Goal: Task Accomplishment & Management: Manage account settings

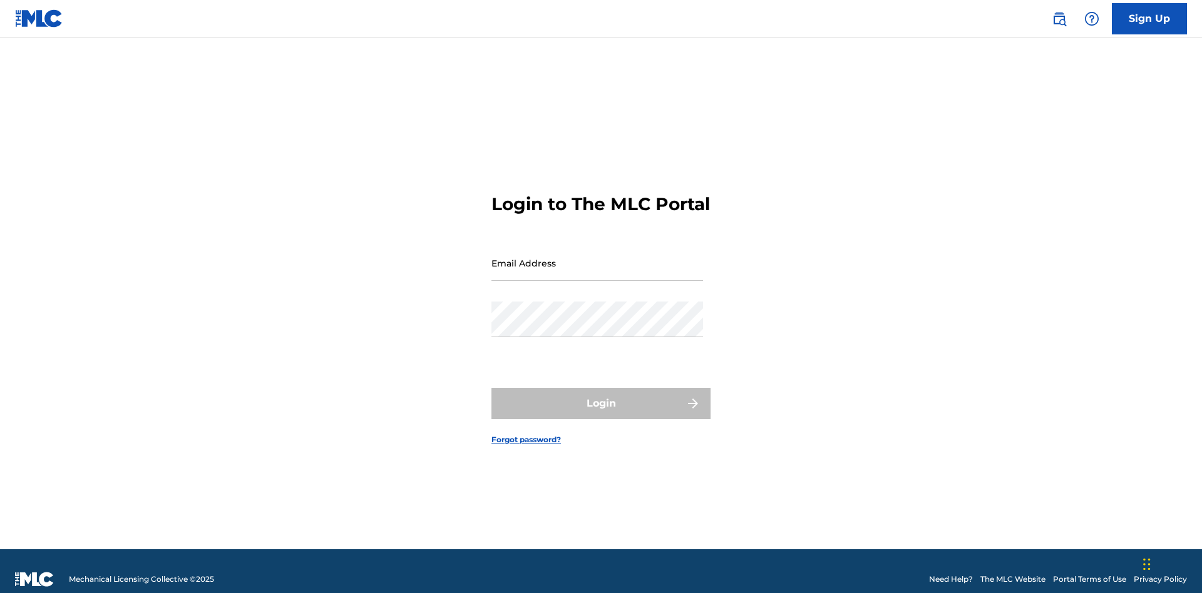
scroll to position [16, 0]
click at [597, 257] on input "Email Address" at bounding box center [597, 263] width 212 height 36
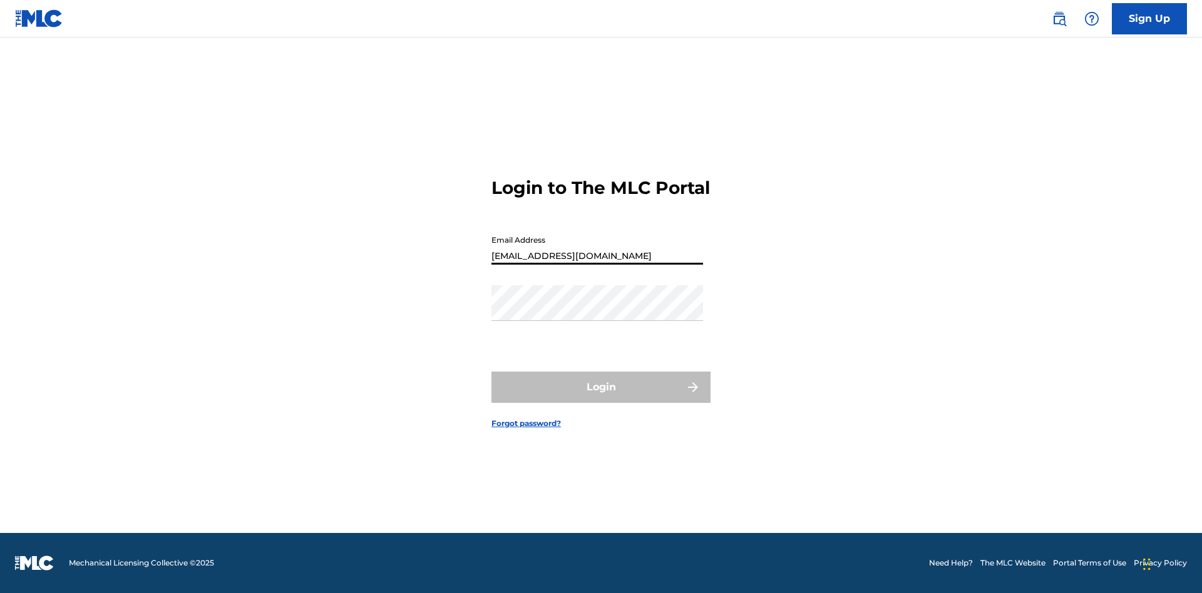
type input "Duke.McTesterson@gmail.com"
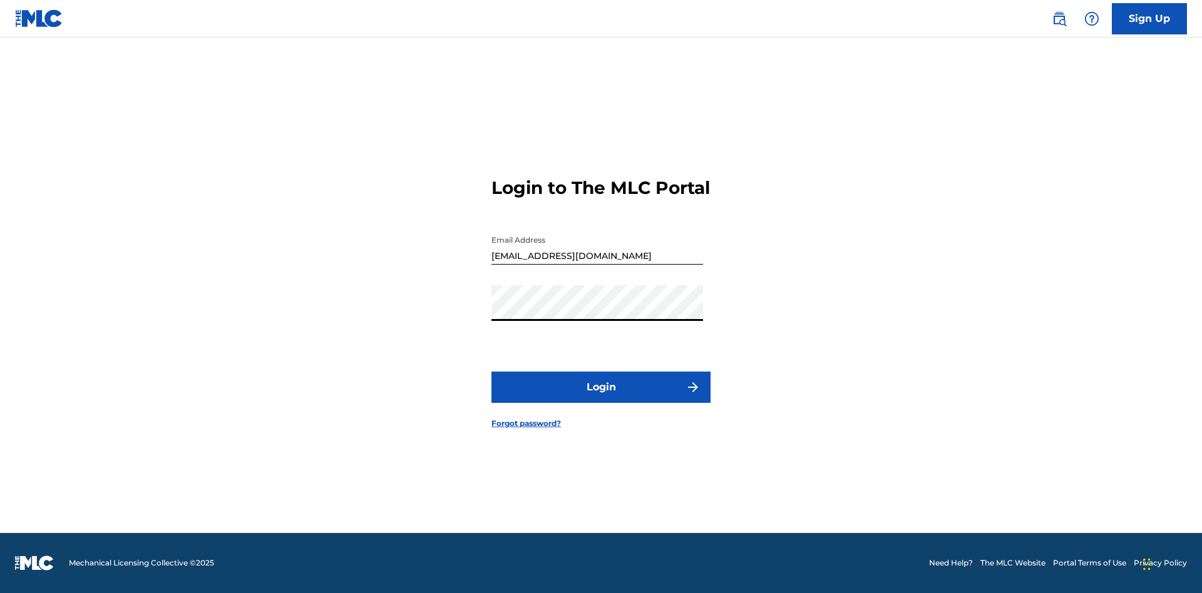
click at [601, 398] on button "Login" at bounding box center [600, 387] width 219 height 31
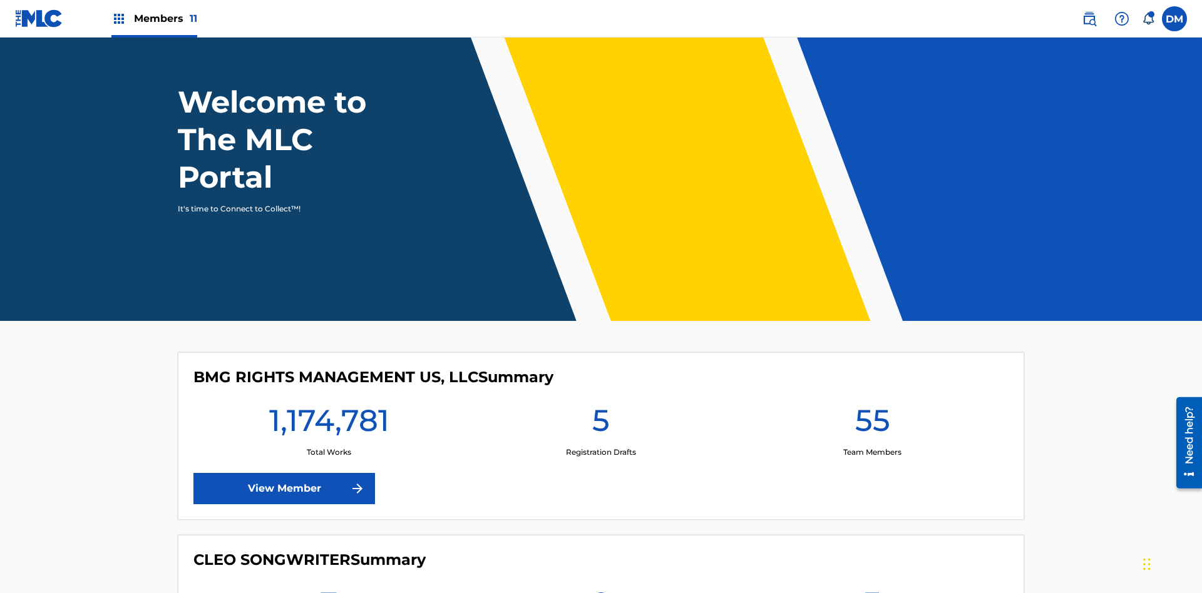
click at [154, 18] on span "Members 11" at bounding box center [165, 18] width 63 height 14
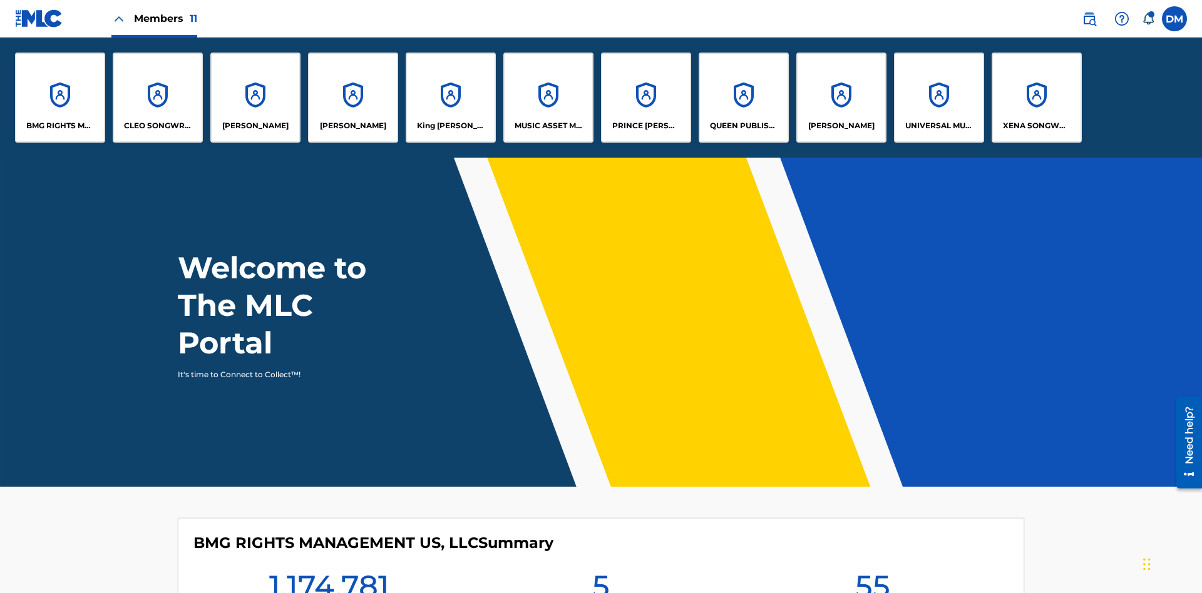
click at [840, 126] on p "RONALD MCTESTERSON" at bounding box center [841, 125] width 66 height 11
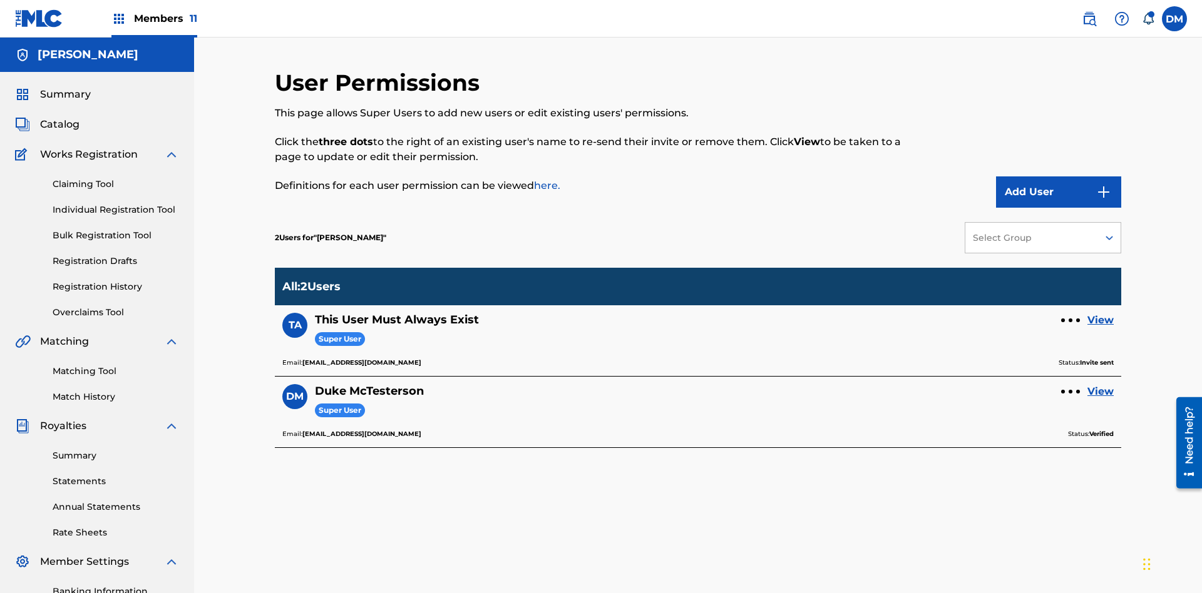
click at [1070, 319] on div at bounding box center [1070, 321] width 4 height 4
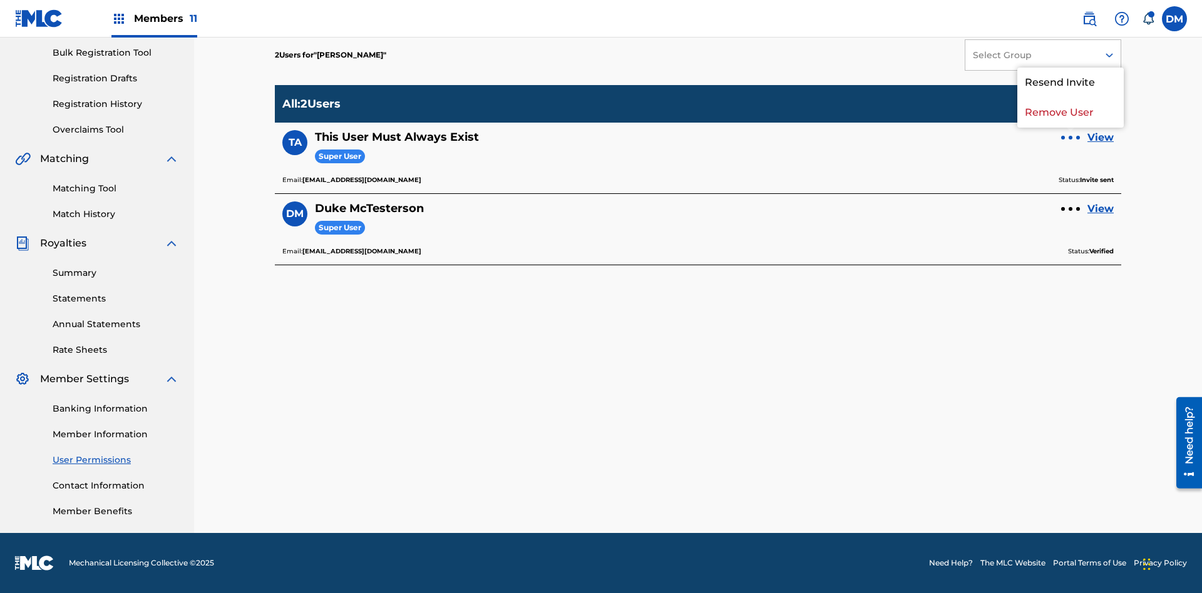
click at [1070, 90] on p "Resend Invite" at bounding box center [1070, 83] width 106 height 30
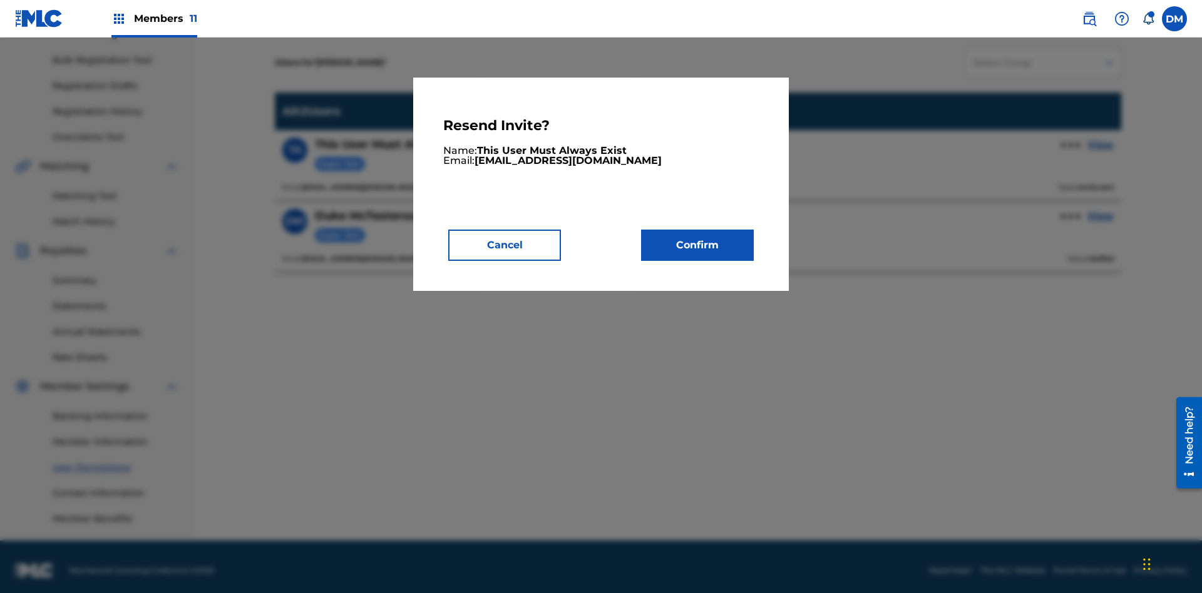
click at [697, 245] on button "Confirm" at bounding box center [697, 245] width 113 height 31
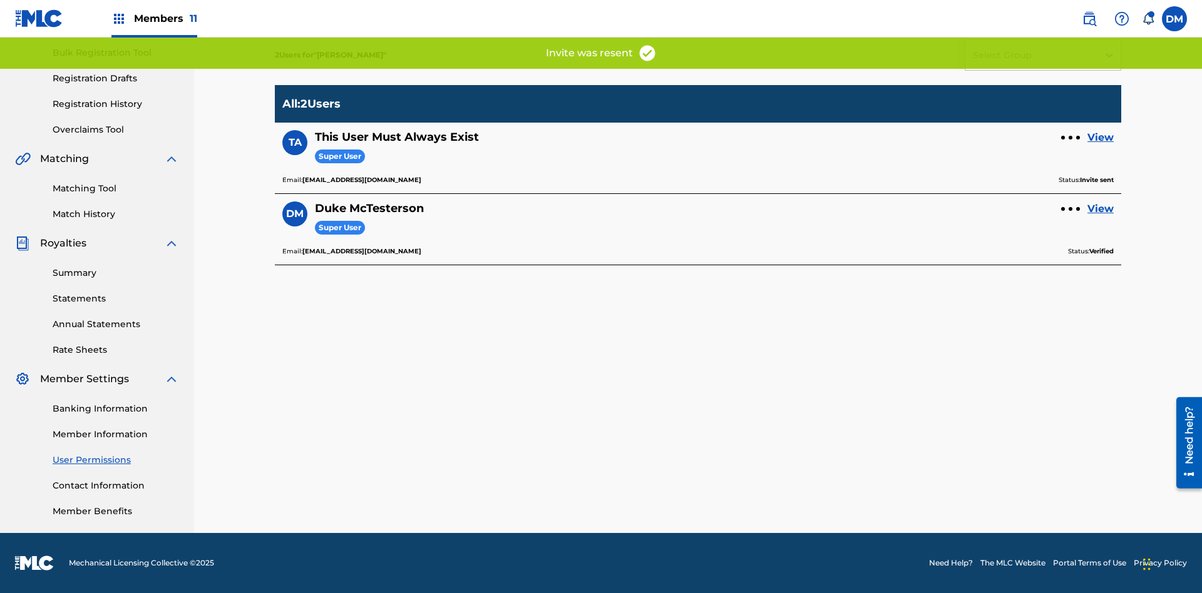
scroll to position [153, 0]
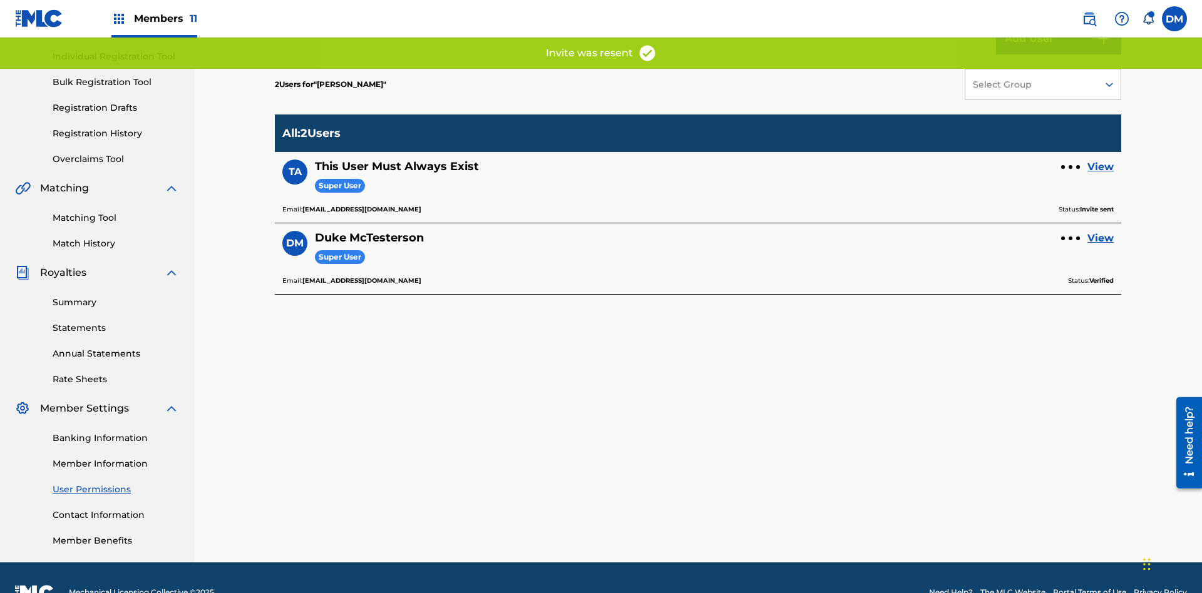
click at [1100, 160] on link "View" at bounding box center [1100, 167] width 26 height 15
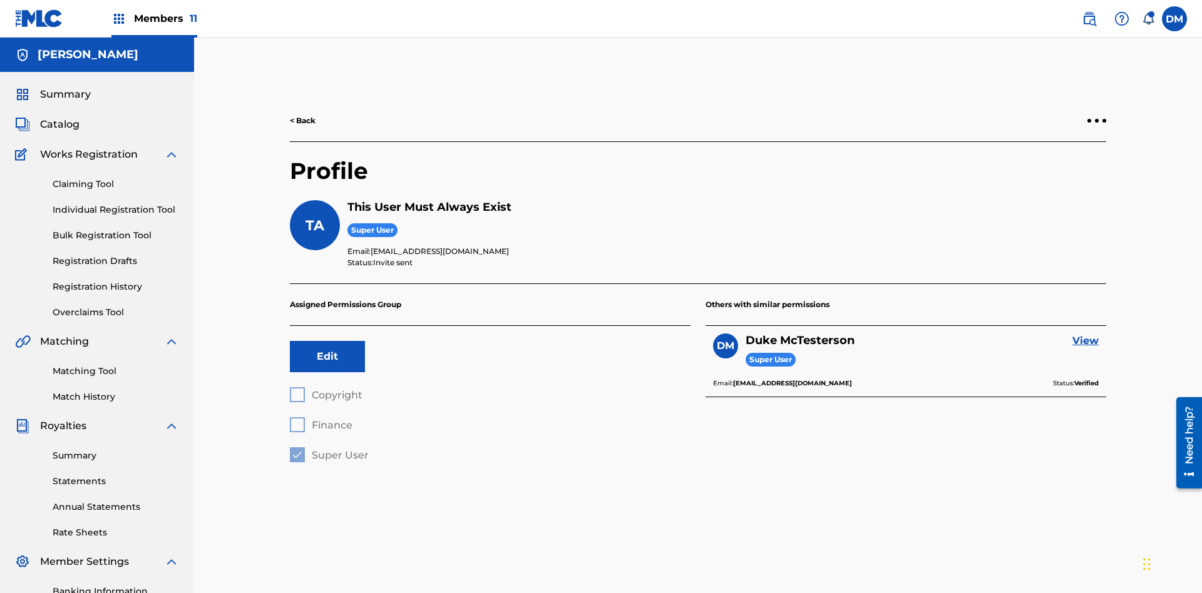
click at [1096, 119] on div at bounding box center [1097, 121] width 4 height 4
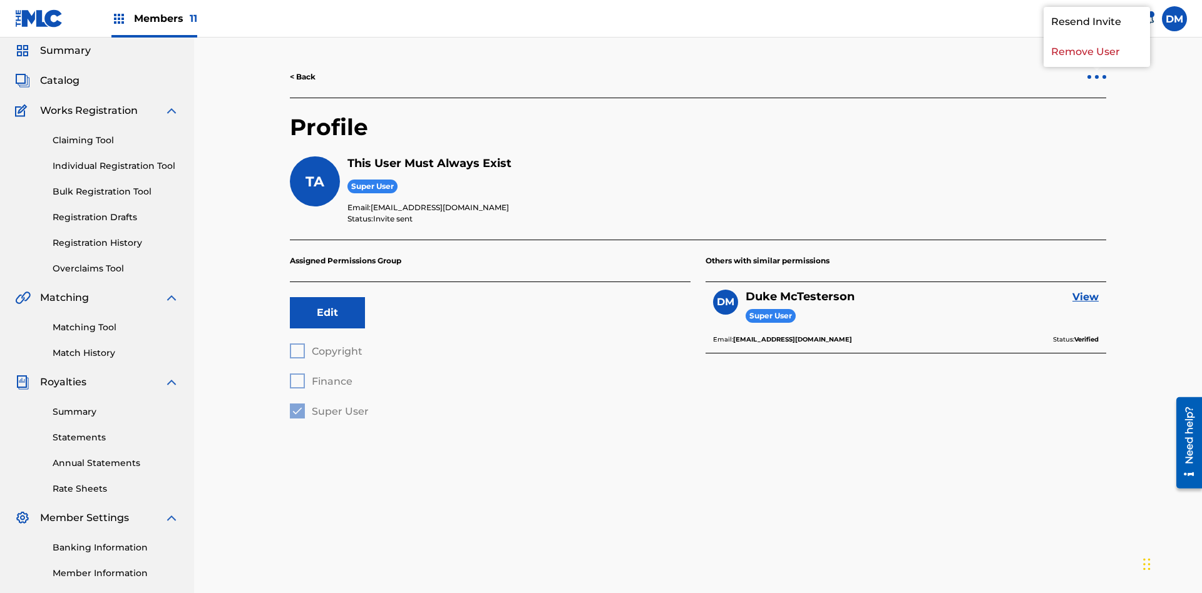
click at [1096, 37] on p "Resend Invite" at bounding box center [1096, 22] width 106 height 30
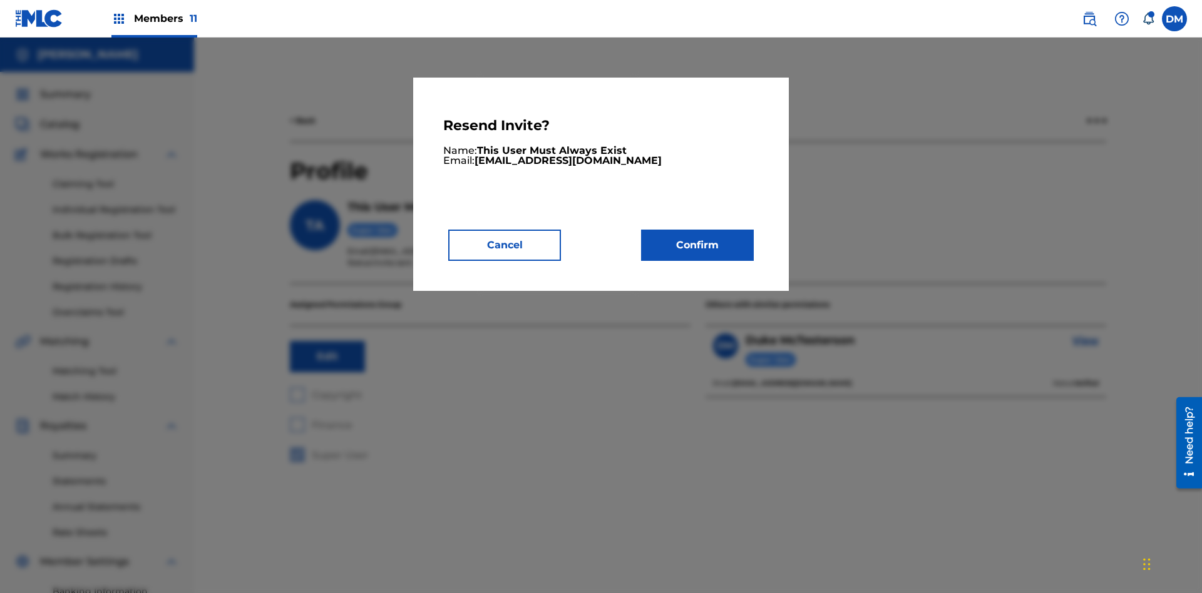
click at [697, 245] on button "Confirm" at bounding box center [697, 245] width 113 height 31
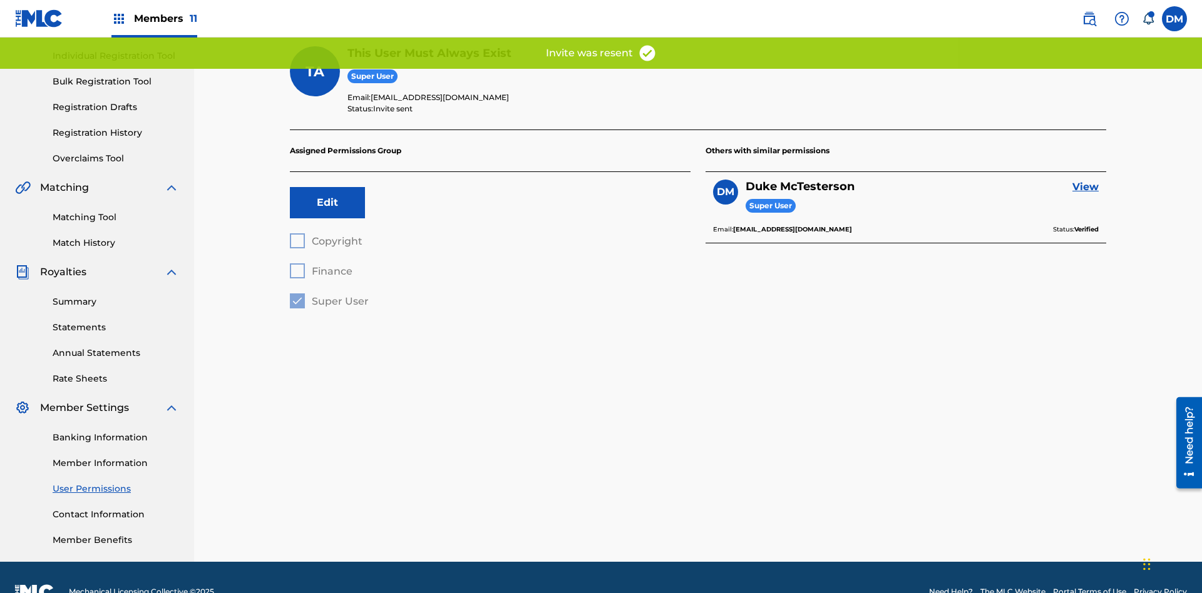
scroll to position [125, 0]
